Goal: Task Accomplishment & Management: Use online tool/utility

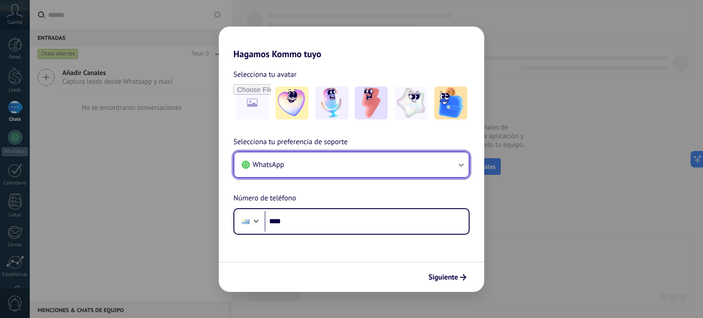
click at [311, 166] on button "WhatsApp" at bounding box center [351, 164] width 234 height 25
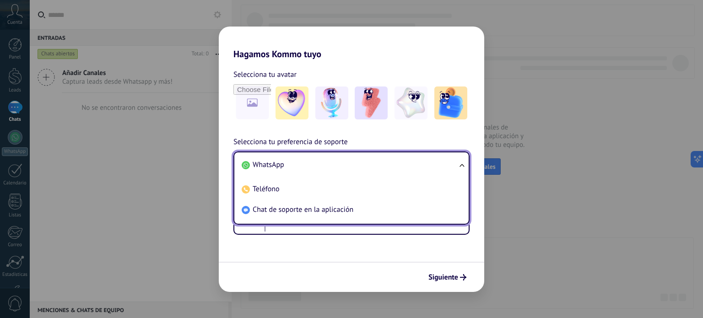
click at [311, 165] on li "WhatsApp" at bounding box center [349, 165] width 223 height 21
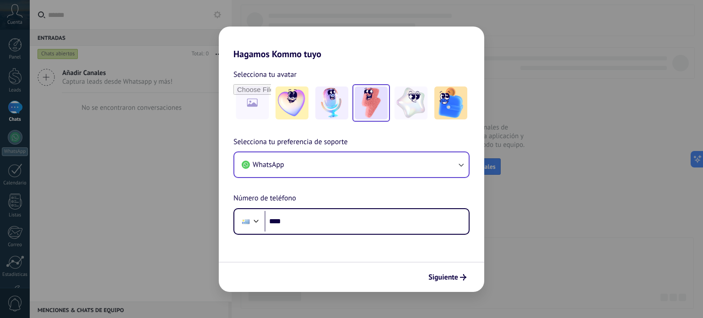
click at [363, 106] on img at bounding box center [371, 103] width 33 height 33
click at [425, 108] on img at bounding box center [411, 103] width 33 height 33
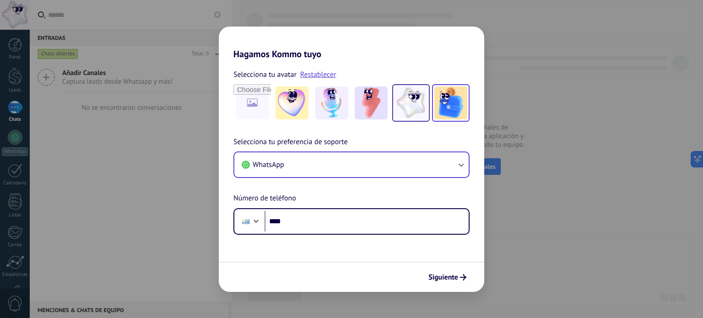
click at [450, 107] on img at bounding box center [450, 103] width 33 height 33
click at [412, 108] on img at bounding box center [411, 103] width 33 height 33
click at [438, 108] on img at bounding box center [450, 103] width 33 height 33
click at [367, 108] on img at bounding box center [371, 103] width 33 height 33
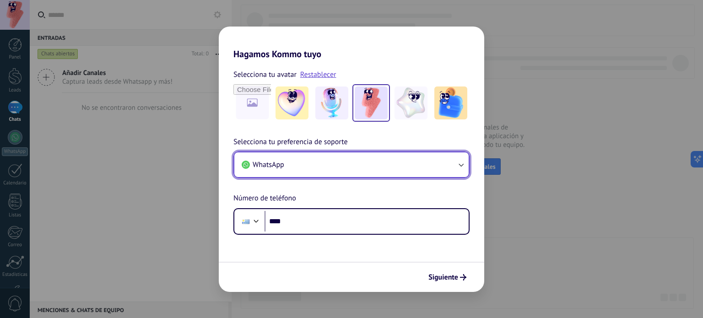
click at [347, 164] on button "WhatsApp" at bounding box center [351, 164] width 234 height 25
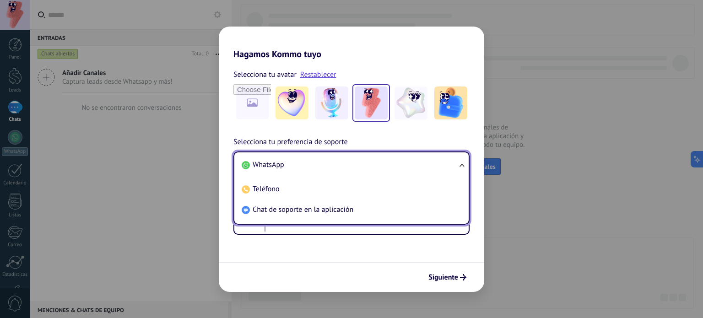
click at [347, 163] on li "WhatsApp" at bounding box center [349, 165] width 223 height 21
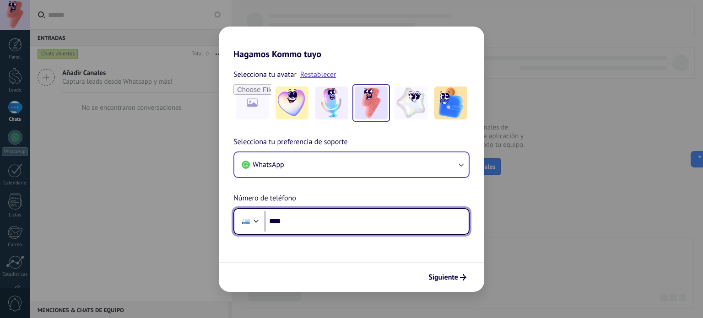
click at [319, 216] on input "****" at bounding box center [367, 221] width 204 height 21
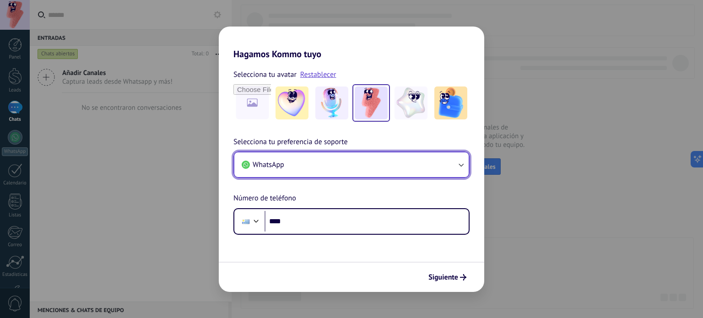
click at [296, 172] on button "WhatsApp" at bounding box center [351, 164] width 234 height 25
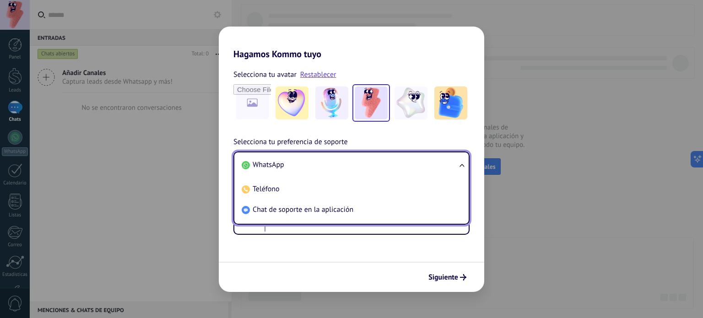
click at [297, 168] on li "WhatsApp" at bounding box center [349, 165] width 223 height 21
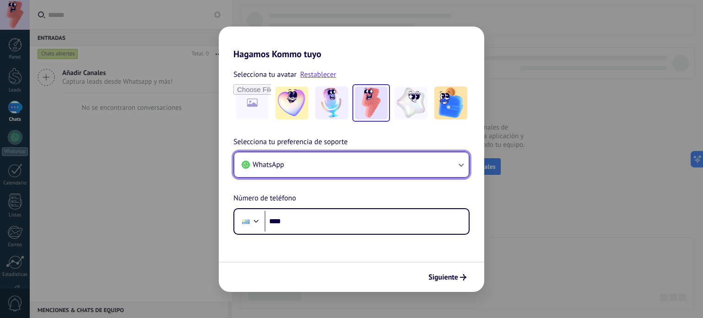
click at [297, 168] on button "WhatsApp" at bounding box center [351, 164] width 234 height 25
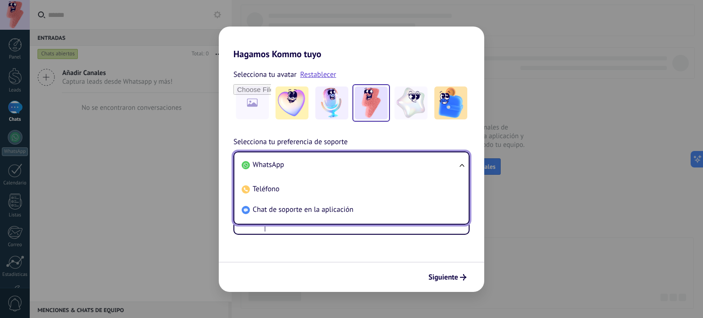
click at [300, 162] on li "WhatsApp" at bounding box center [349, 165] width 223 height 21
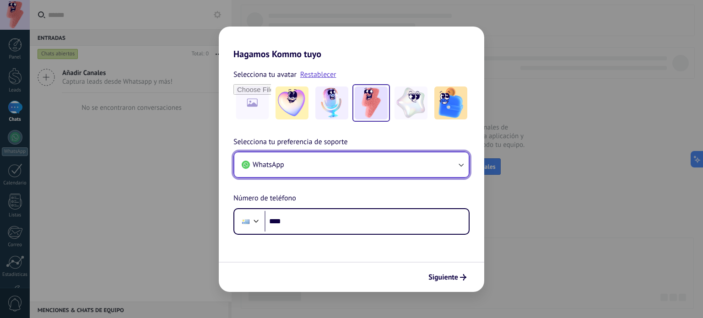
click at [301, 162] on button "WhatsApp" at bounding box center [351, 164] width 234 height 25
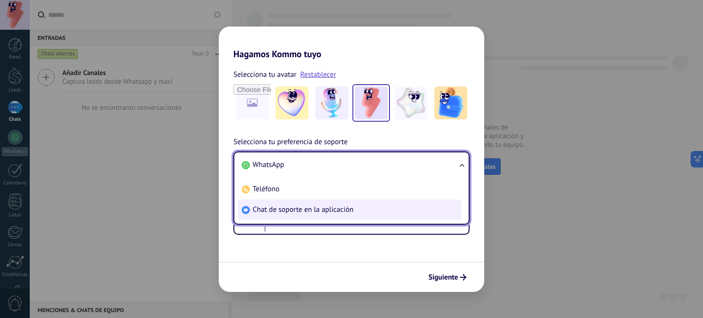
click at [295, 212] on span "Chat de soporte en la aplicación" at bounding box center [303, 209] width 101 height 9
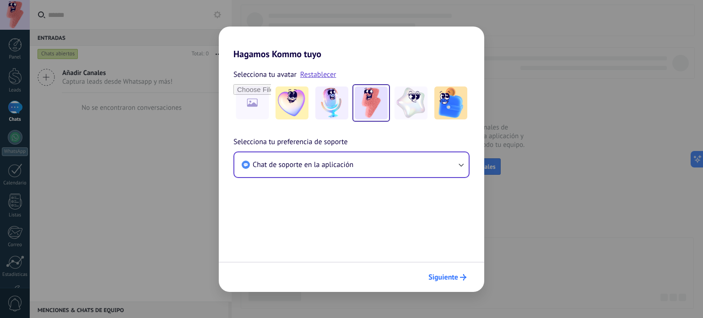
click at [459, 274] on button "Siguiente" at bounding box center [447, 278] width 46 height 16
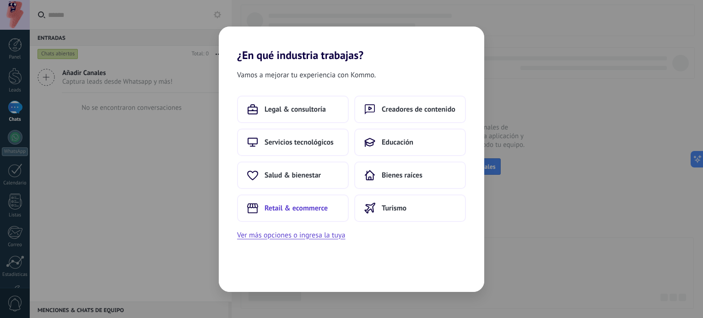
click at [324, 202] on button "Retail & ecommerce" at bounding box center [293, 208] width 112 height 27
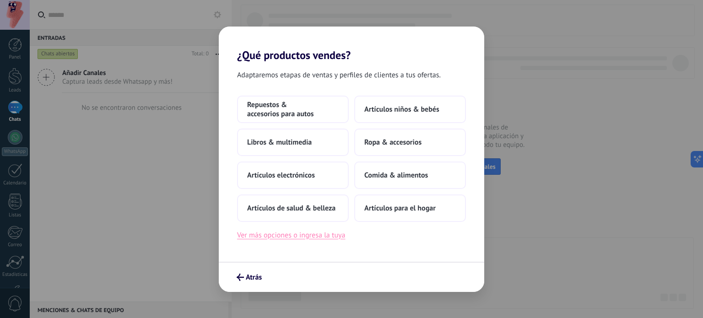
click at [301, 239] on button "Ver más opciones o ingresa la tuya" at bounding box center [291, 235] width 108 height 12
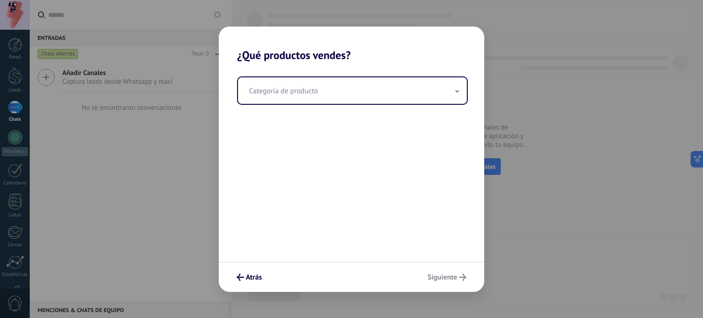
click at [311, 111] on div "Categoría de producto" at bounding box center [351, 162] width 265 height 200
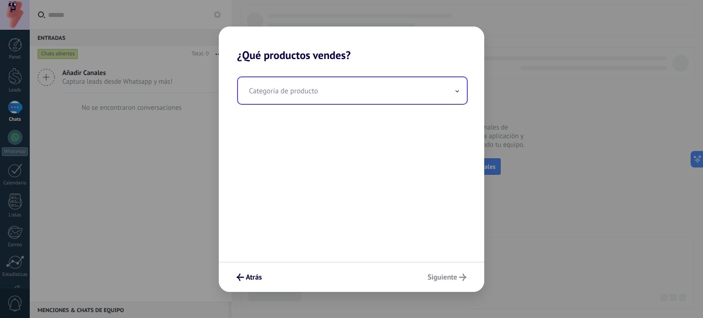
click at [314, 97] on input "text" at bounding box center [352, 90] width 229 height 27
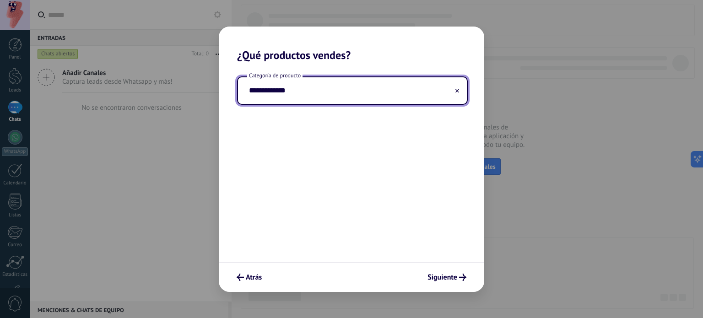
type input "**********"
click at [440, 271] on button "Siguiente" at bounding box center [446, 278] width 47 height 16
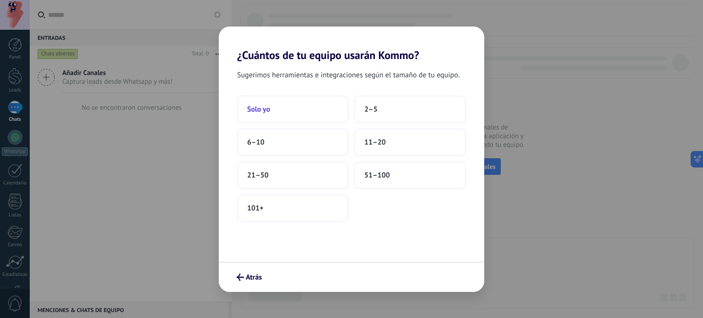
click at [271, 111] on button "Solo yo" at bounding box center [293, 109] width 112 height 27
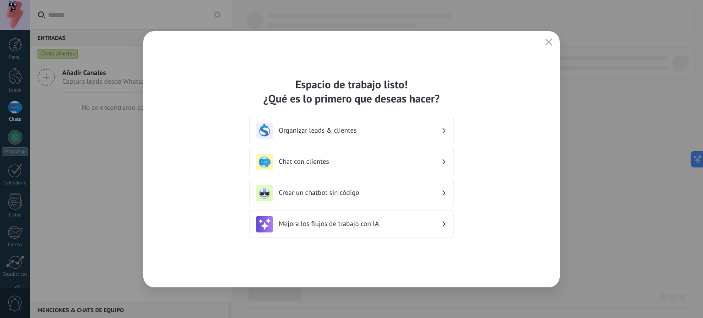
click at [372, 159] on h3 "Chat con clientes" at bounding box center [360, 161] width 163 height 9
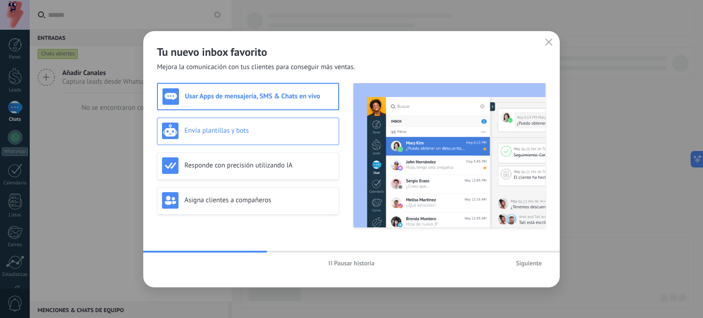
click at [271, 132] on h3 "Envía plantillas y bots" at bounding box center [259, 130] width 150 height 9
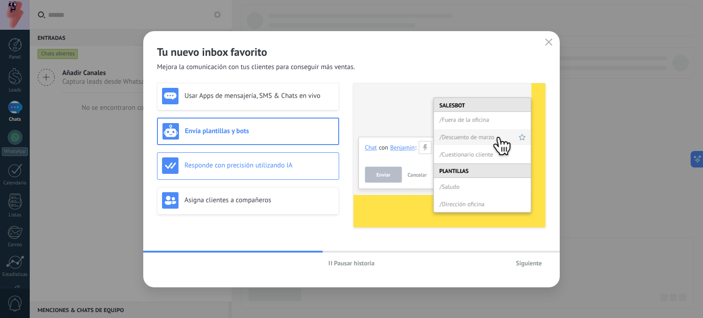
click at [246, 165] on h3 "Responde con precisión utilizando IA" at bounding box center [259, 165] width 150 height 9
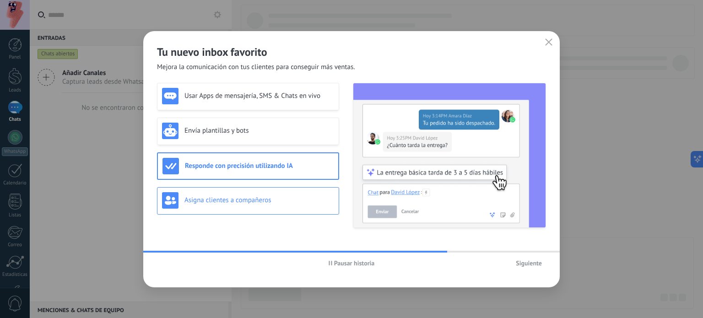
click at [258, 192] on div "Asigna clientes a compañeros" at bounding box center [248, 200] width 172 height 16
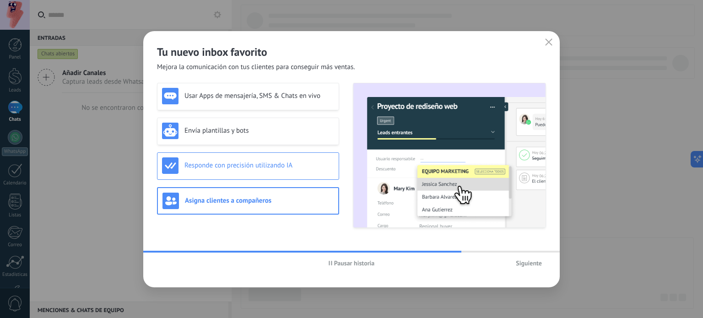
click at [260, 167] on h3 "Responde con precisión utilizando IA" at bounding box center [259, 165] width 150 height 9
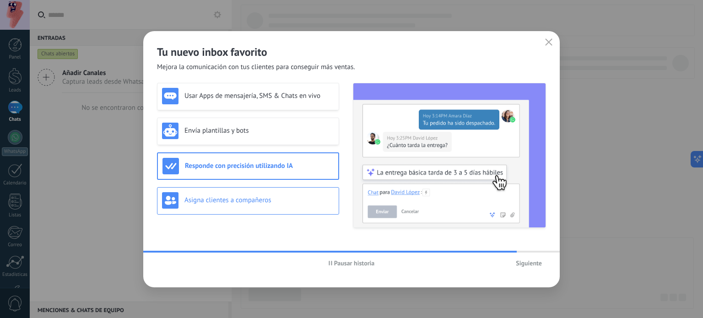
click at [238, 190] on div "Asigna clientes a compañeros" at bounding box center [248, 200] width 182 height 27
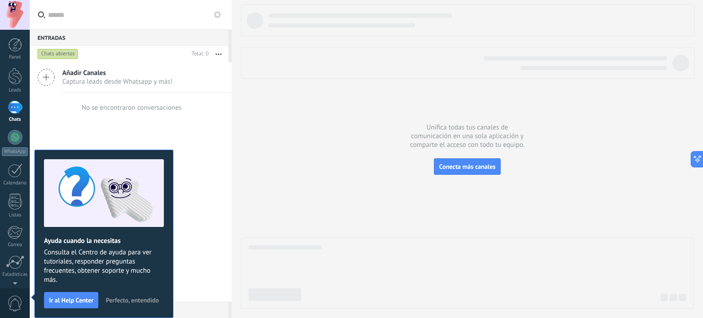
click at [139, 298] on span "Perfecto, entendido" at bounding box center [132, 300] width 53 height 6
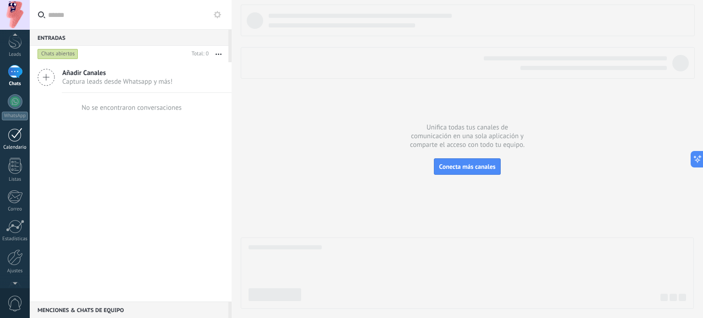
scroll to position [46, 0]
click at [12, 98] on div at bounding box center [15, 91] width 15 height 15
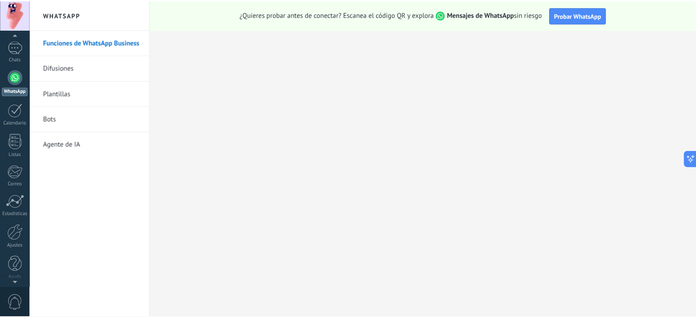
scroll to position [62, 0]
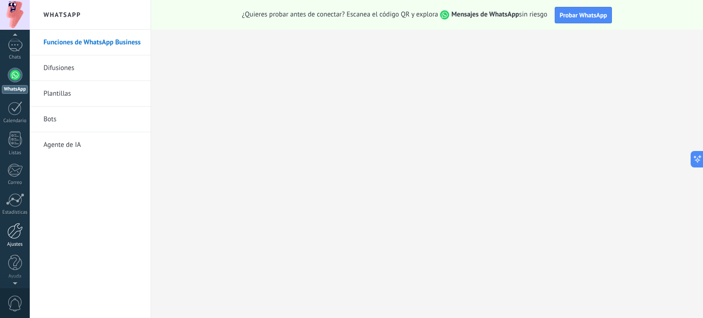
click at [16, 232] on div at bounding box center [15, 231] width 16 height 16
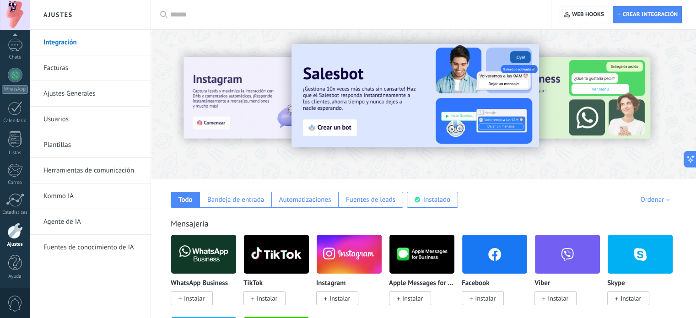
click at [579, 108] on div at bounding box center [651, 104] width 206 height 82
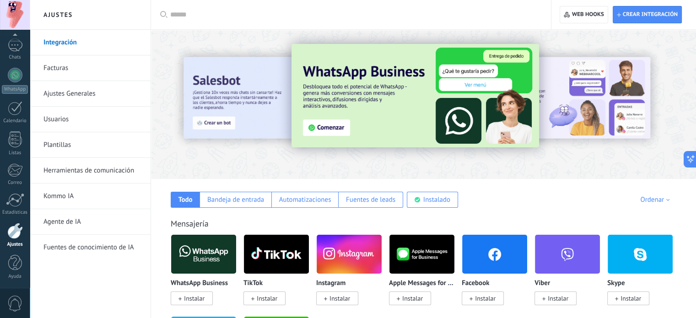
click at [599, 113] on div at bounding box center [651, 104] width 206 height 82
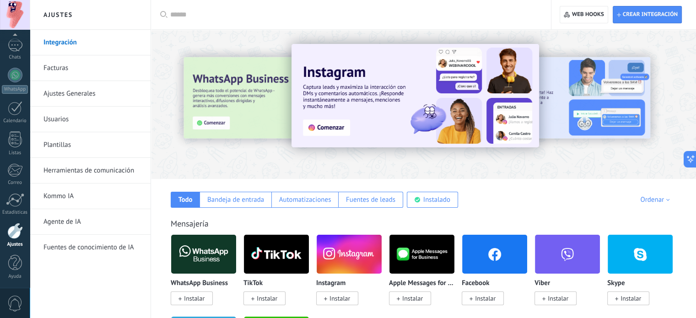
click at [224, 16] on input "text" at bounding box center [354, 15] width 368 height 10
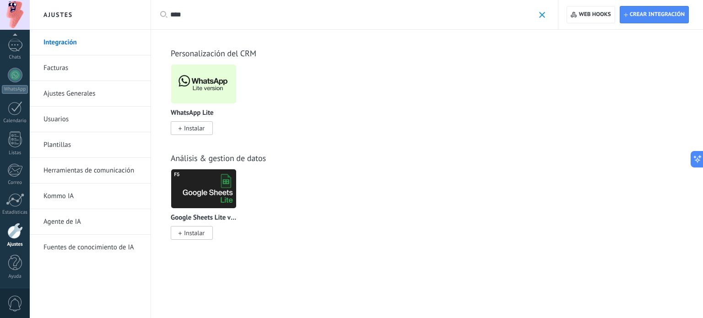
click at [194, 127] on span "Instalar" at bounding box center [194, 128] width 21 height 8
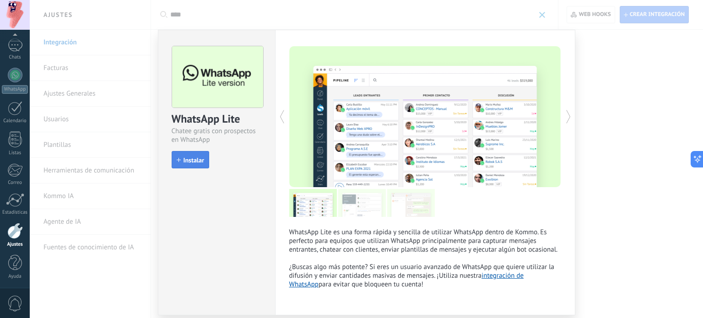
click at [194, 157] on span "Instalar" at bounding box center [194, 160] width 21 height 6
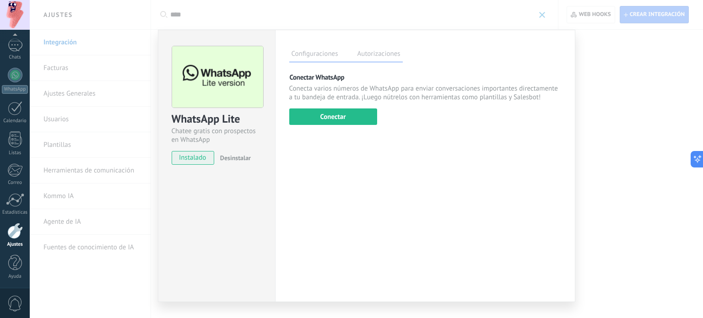
click at [672, 122] on div "WhatsApp Lite Chatee gratis con prospectos en WhatsApp instalado Desinstalar Co…" at bounding box center [366, 159] width 673 height 318
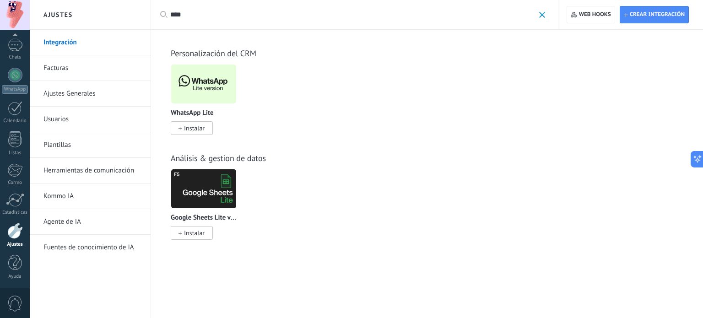
click at [229, 24] on div "****" at bounding box center [357, 14] width 375 height 29
drag, startPoint x: 229, startPoint y: 24, endPoint x: 227, endPoint y: 16, distance: 8.4
click at [229, 23] on div "****" at bounding box center [357, 14] width 375 height 29
click at [227, 14] on input "****" at bounding box center [352, 15] width 364 height 10
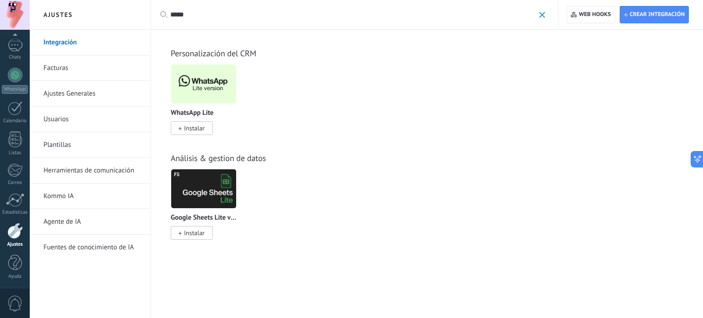
type input "*****"
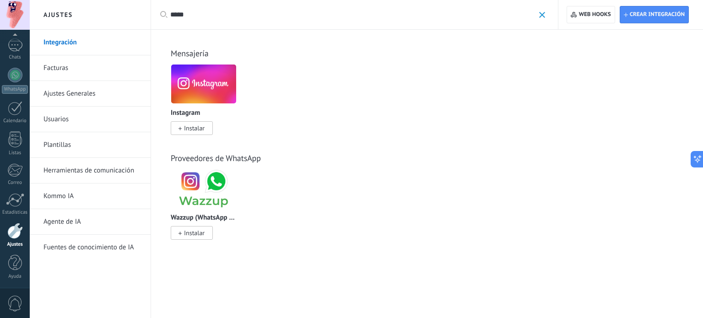
click at [194, 128] on span "Instalar" at bounding box center [194, 128] width 21 height 8
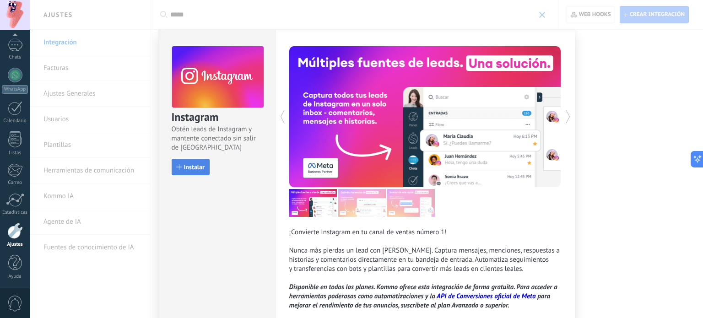
click at [190, 167] on span "Instalar" at bounding box center [194, 167] width 21 height 6
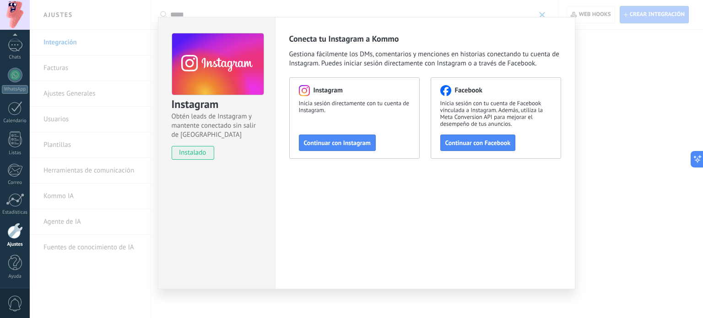
scroll to position [18, 0]
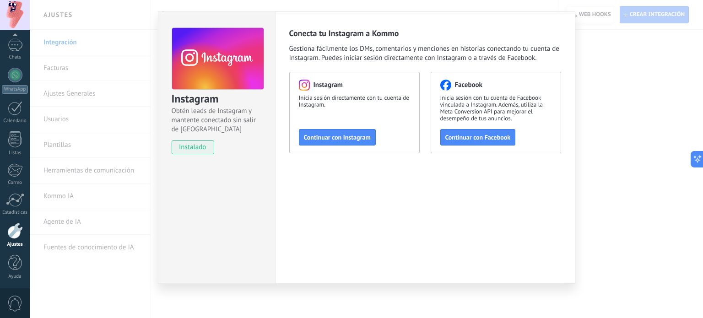
click at [502, 47] on span "Gestiona fácilmente los DMs, comentarios y menciones en historias conectando tu…" at bounding box center [425, 53] width 272 height 18
click at [128, 41] on div "Instagram Obtén leads de Instagram y mantente conectado sin salir de Kommo inst…" at bounding box center [366, 159] width 673 height 318
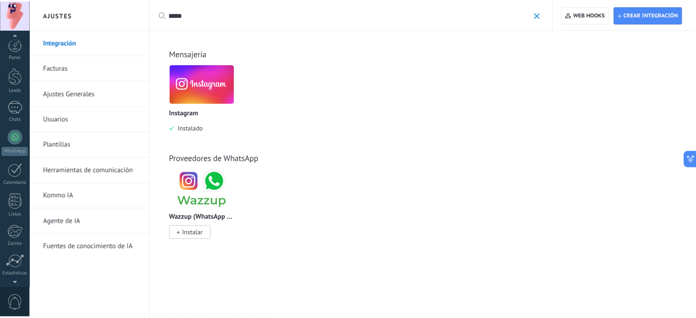
scroll to position [62, 0]
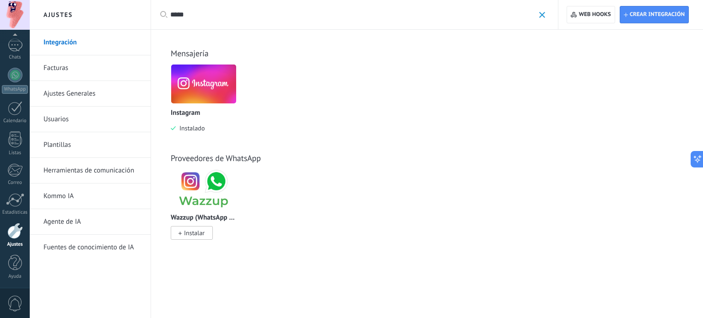
click at [542, 16] on span at bounding box center [542, 15] width 6 height 6
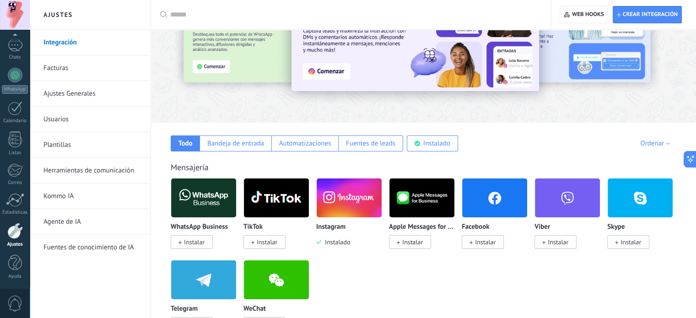
scroll to position [92, 0]
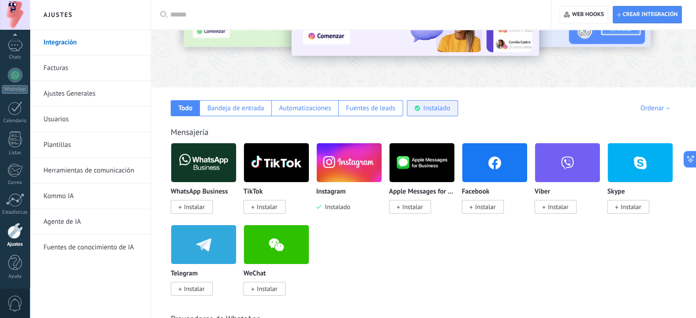
click at [454, 114] on div "Instalado" at bounding box center [432, 108] width 51 height 16
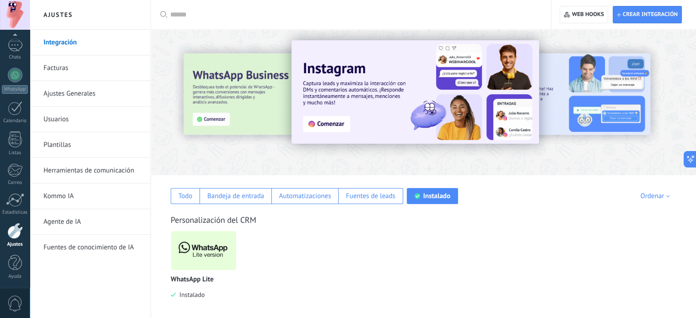
scroll to position [10, 0]
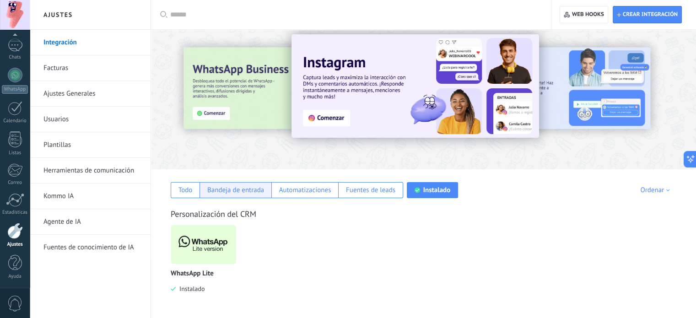
click at [200, 194] on div "Bandeja de entrada" at bounding box center [236, 190] width 72 height 16
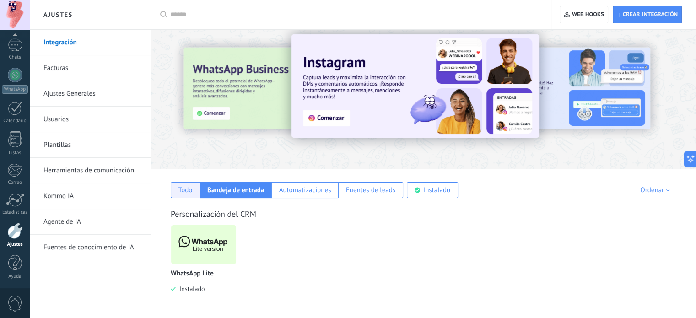
click at [187, 192] on div "Todo" at bounding box center [186, 190] width 14 height 9
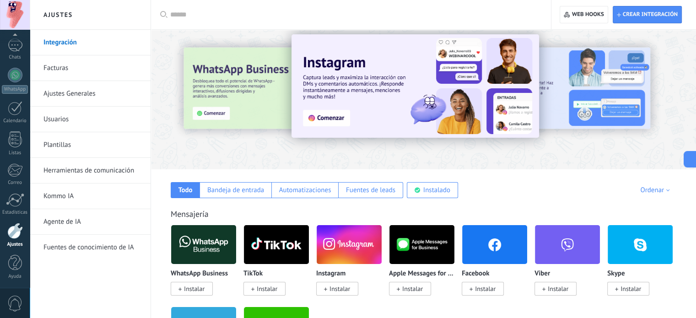
scroll to position [101, 0]
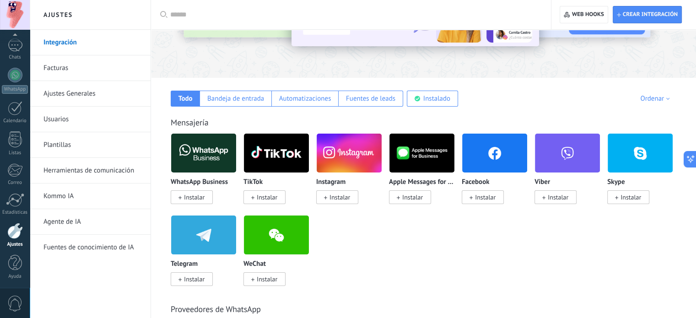
click at [330, 197] on span "Instalar" at bounding box center [340, 197] width 21 height 8
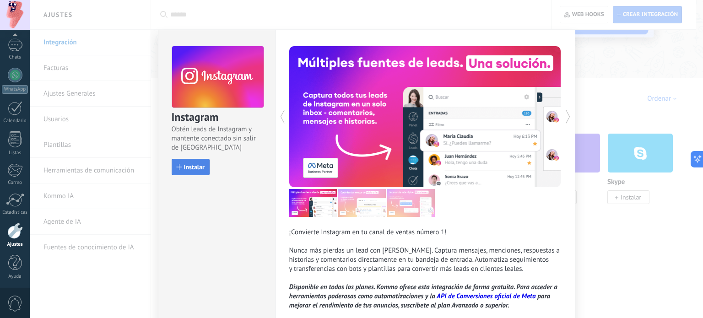
click at [192, 168] on span "Instalar" at bounding box center [194, 167] width 21 height 6
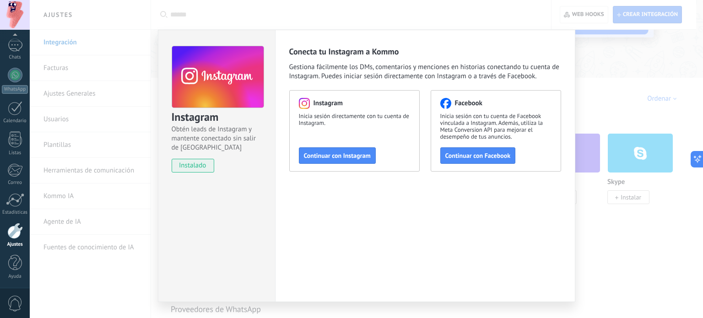
click at [205, 141] on span "Obtén leads de Instagram y mantente conectado sin salir de [GEOGRAPHIC_DATA]" at bounding box center [218, 138] width 92 height 27
click at [197, 157] on div "Instagram Obtén leads de Instagram y mantente conectado sin salir de Kommo inst…" at bounding box center [216, 105] width 117 height 150
click at [209, 167] on span "instalado" at bounding box center [193, 166] width 42 height 14
drag, startPoint x: 570, startPoint y: 78, endPoint x: 581, endPoint y: 84, distance: 12.9
click at [570, 78] on div "Conecta tu Instagram a Kommo Gestiona fácilmente los DMs, comentarios y mencion…" at bounding box center [425, 166] width 300 height 272
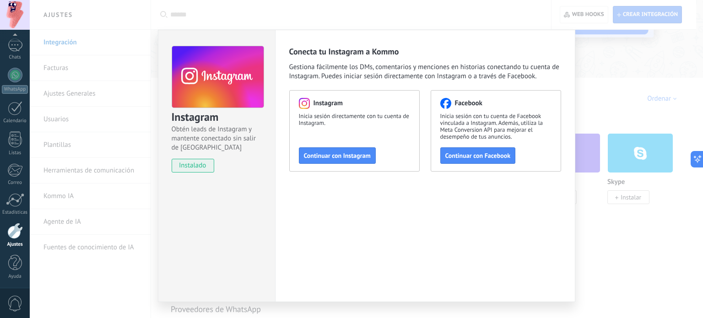
click at [606, 108] on div "Instagram Obtén leads de Instagram y mantente conectado sin salir de Kommo inst…" at bounding box center [366, 159] width 673 height 318
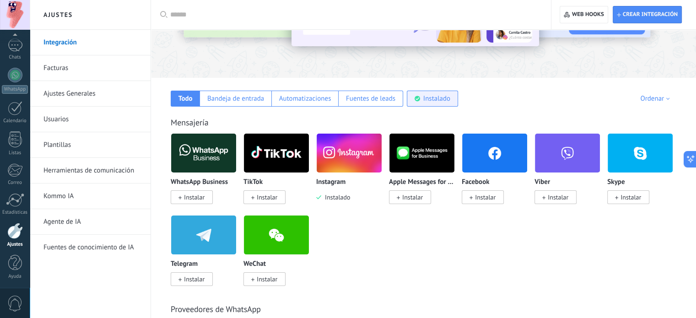
click at [410, 92] on div "Instalado" at bounding box center [432, 99] width 51 height 16
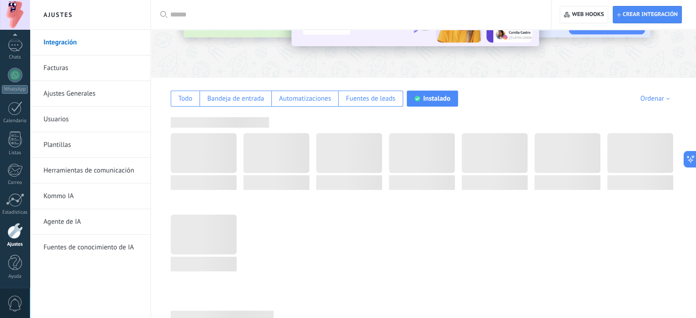
click at [424, 98] on div "Instalado" at bounding box center [436, 98] width 27 height 9
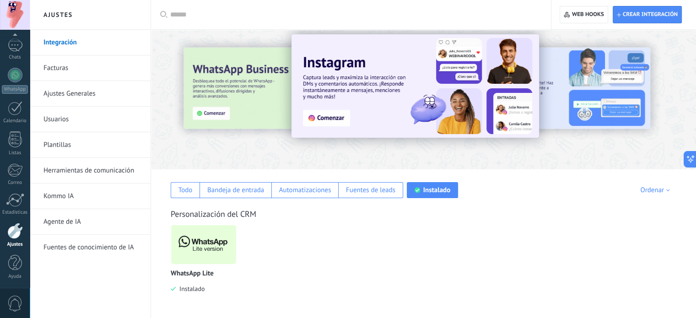
scroll to position [10, 0]
drag, startPoint x: 453, startPoint y: 245, endPoint x: 387, endPoint y: 227, distance: 68.3
click at [387, 237] on div "WhatsApp Lite Instalado" at bounding box center [428, 266] width 515 height 82
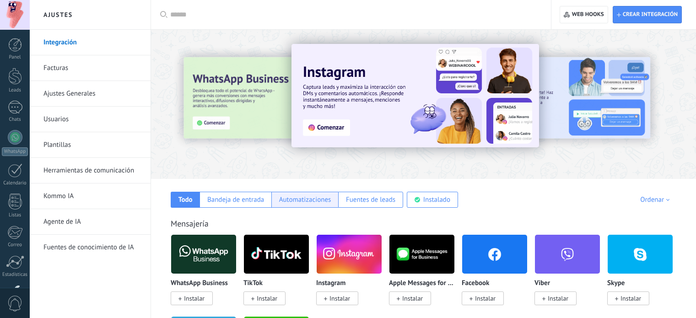
scroll to position [101, 0]
